Goal: Information Seeking & Learning: Learn about a topic

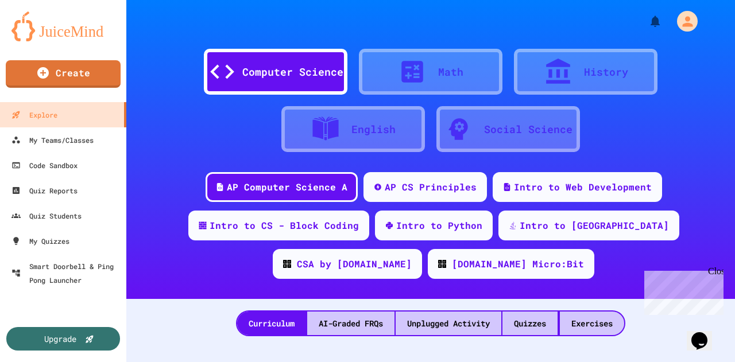
click at [498, 141] on div "Social Science" at bounding box center [507, 129] width 143 height 46
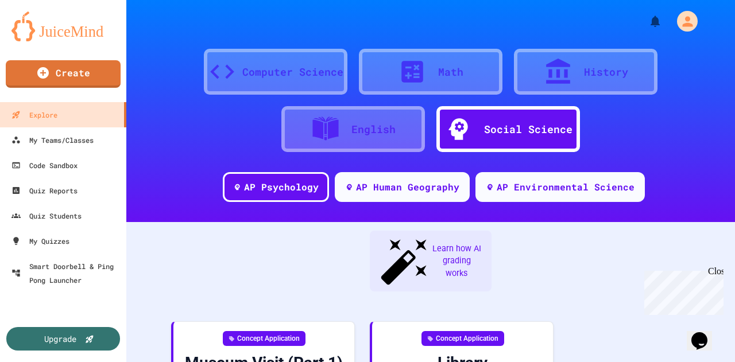
click at [570, 72] on div at bounding box center [563, 71] width 40 height 29
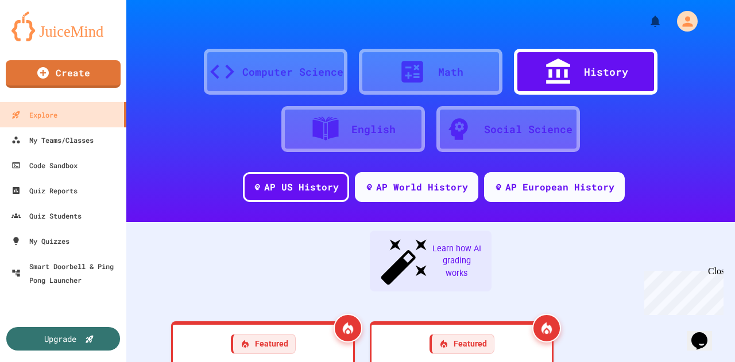
scroll to position [57, 0]
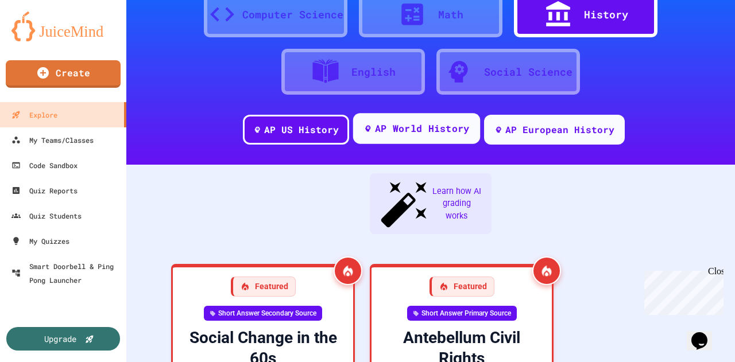
click at [434, 114] on div "AP World History" at bounding box center [415, 128] width 127 height 31
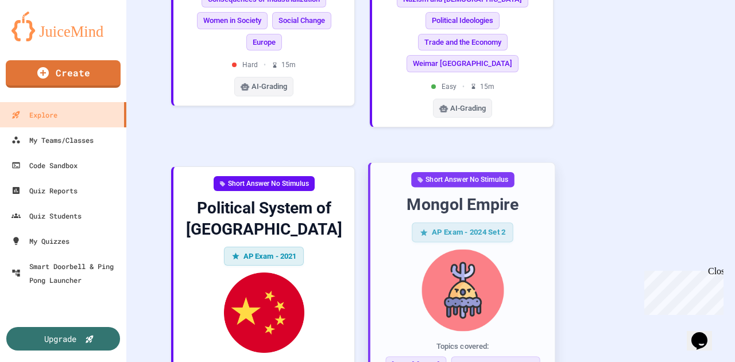
scroll to position [2640, 0]
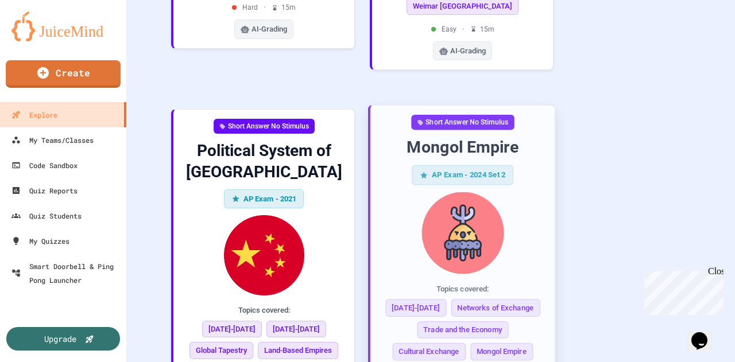
click at [466, 192] on img at bounding box center [462, 233] width 166 height 82
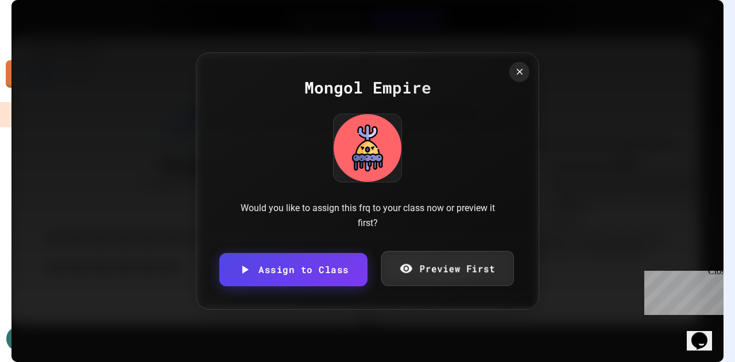
click at [426, 269] on link "Preview First" at bounding box center [446, 268] width 133 height 35
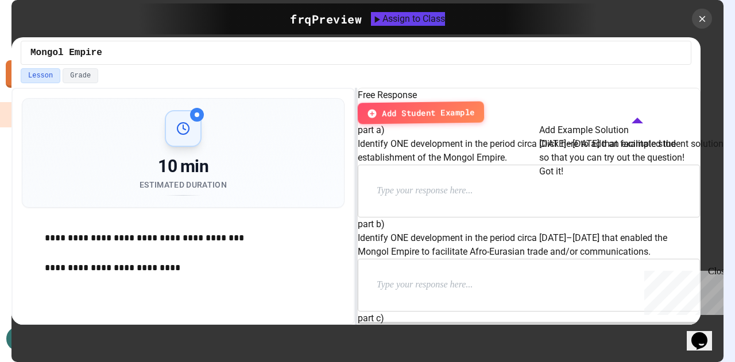
click at [563, 178] on button "Got it!" at bounding box center [551, 172] width 24 height 14
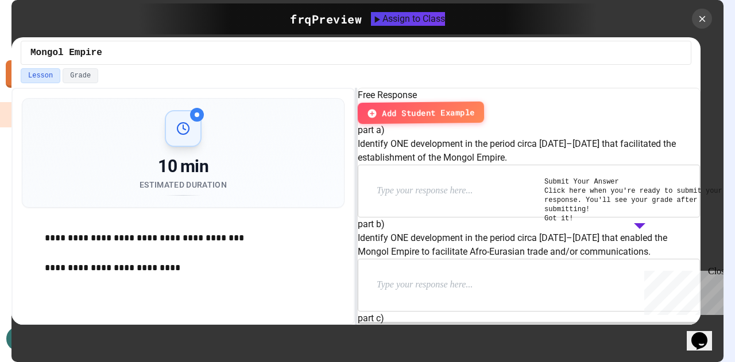
click at [573, 223] on button "Got it!" at bounding box center [558, 218] width 29 height 9
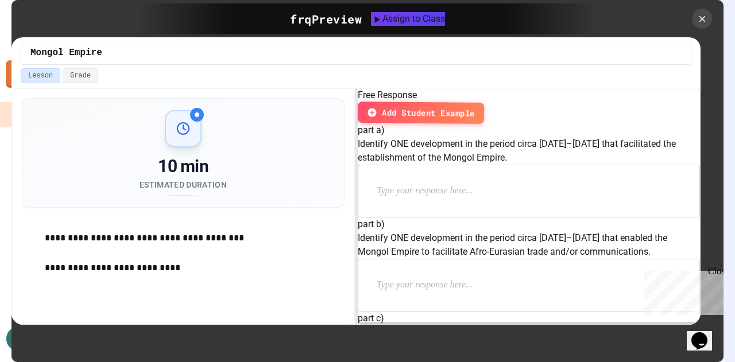
click at [717, 277] on div "Close" at bounding box center [715, 273] width 14 height 14
click at [704, 17] on icon at bounding box center [701, 19] width 13 height 13
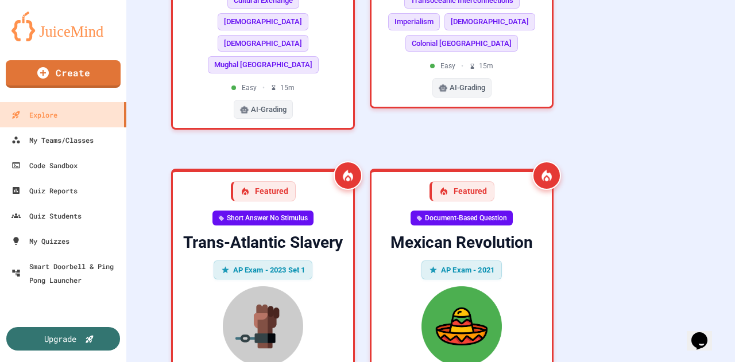
scroll to position [631, 0]
